Goal: Transaction & Acquisition: Purchase product/service

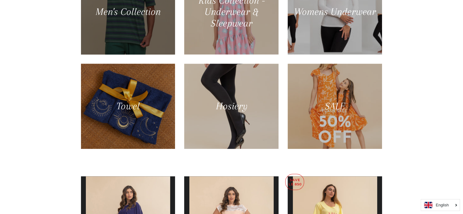
scroll to position [396, 0]
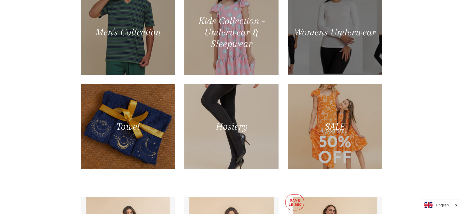
click at [337, 39] on div at bounding box center [334, 32] width 97 height 88
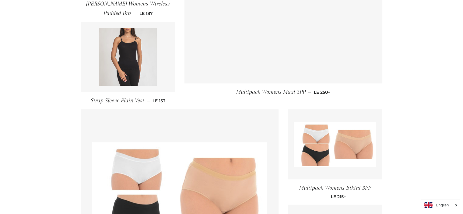
scroll to position [517, 0]
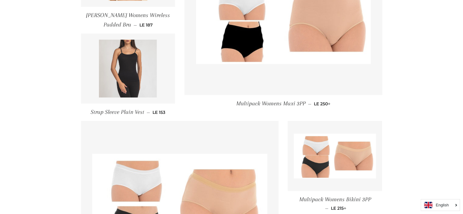
click at [147, 67] on img at bounding box center [128, 69] width 58 height 58
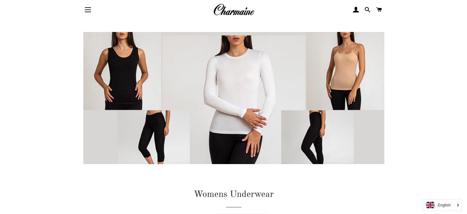
scroll to position [0, 0]
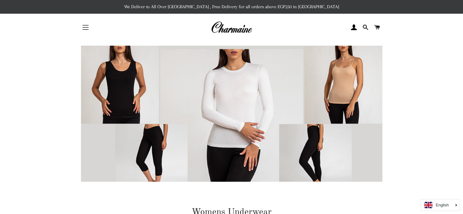
click at [85, 20] on button "Site navigation" at bounding box center [85, 27] width 15 height 15
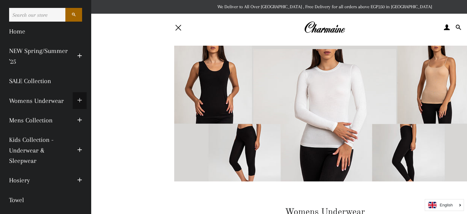
click at [77, 101] on span "button" at bounding box center [79, 101] width 5 height 8
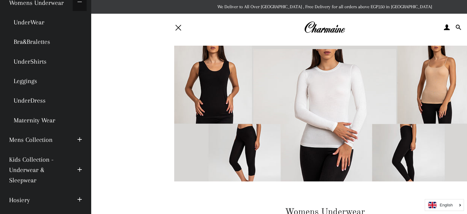
scroll to position [96, 0]
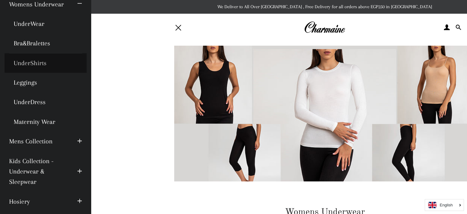
click at [25, 62] on link "UnderShirts" at bounding box center [46, 62] width 82 height 19
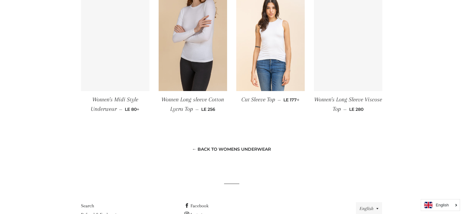
scroll to position [265, 0]
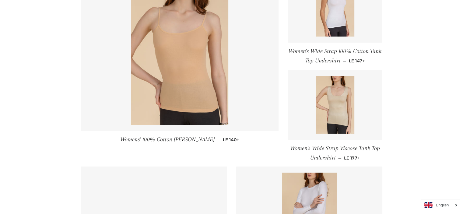
scroll to position [111, 0]
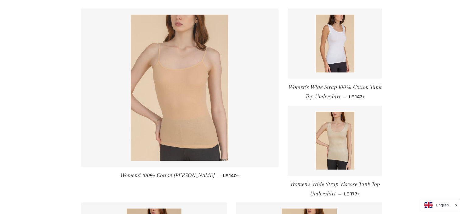
click at [168, 73] on img at bounding box center [179, 88] width 97 height 146
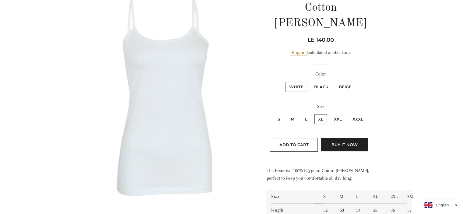
click at [346, 82] on label "Beige" at bounding box center [345, 87] width 20 height 10
click at [334, 81] on input "Beige" at bounding box center [334, 81] width 0 height 0
radio input "true"
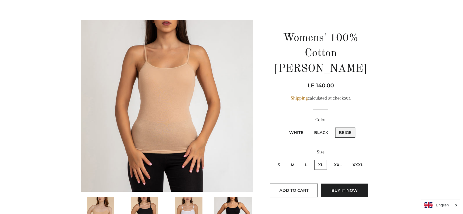
scroll to position [19, 0]
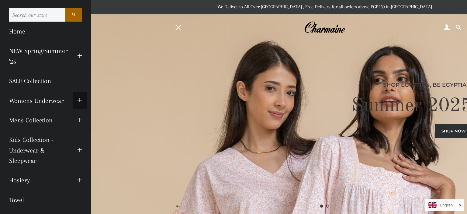
click at [77, 99] on span "button" at bounding box center [79, 101] width 5 height 8
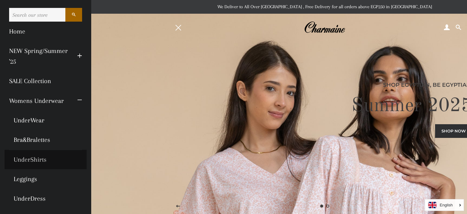
click at [37, 159] on link "UnderShirts" at bounding box center [46, 159] width 82 height 19
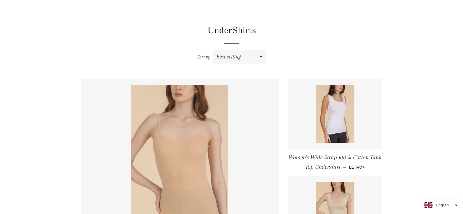
scroll to position [122, 0]
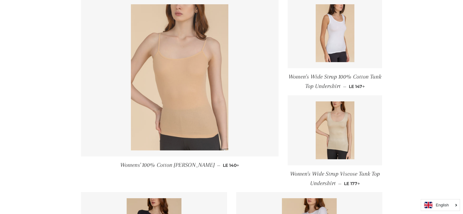
click at [187, 66] on img at bounding box center [179, 77] width 97 height 146
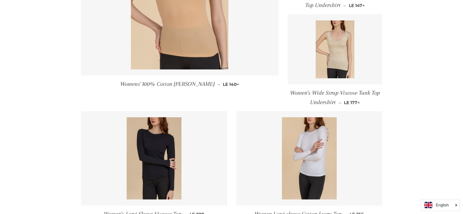
scroll to position [0, 0]
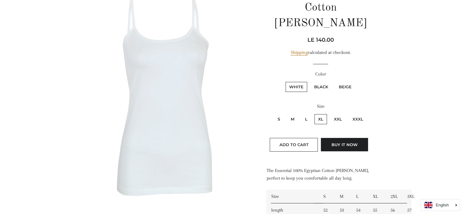
click at [337, 82] on label "Beige" at bounding box center [345, 87] width 20 height 10
click at [334, 81] on input "Beige" at bounding box center [334, 81] width 0 height 0
radio input "true"
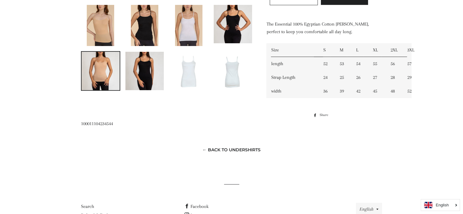
scroll to position [167, 0]
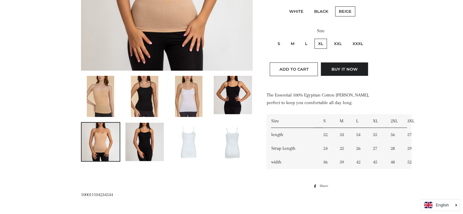
click at [297, 39] on label "M" at bounding box center [292, 44] width 11 height 10
click at [286, 38] on input "M" at bounding box center [286, 38] width 0 height 0
radio input "true"
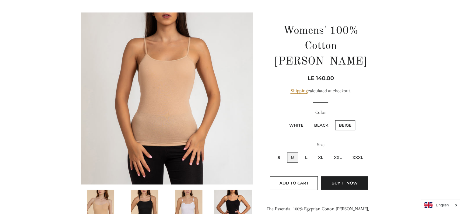
scroll to position [122, 0]
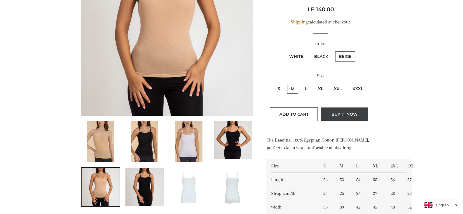
click at [352, 107] on button "Buy it now" at bounding box center [344, 113] width 47 height 13
